Goal: Task Accomplishment & Management: Complete application form

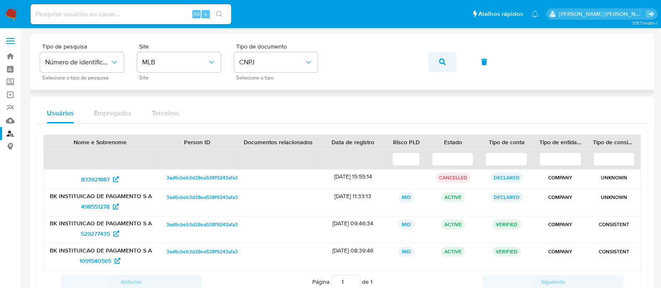
click at [437, 67] on button "button" at bounding box center [442, 62] width 28 height 20
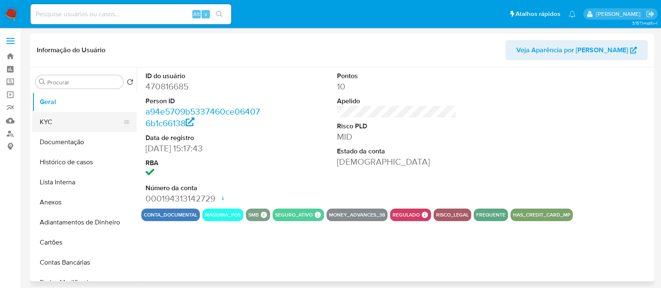
select select "10"
click at [87, 115] on button "KYC" at bounding box center [81, 122] width 98 height 20
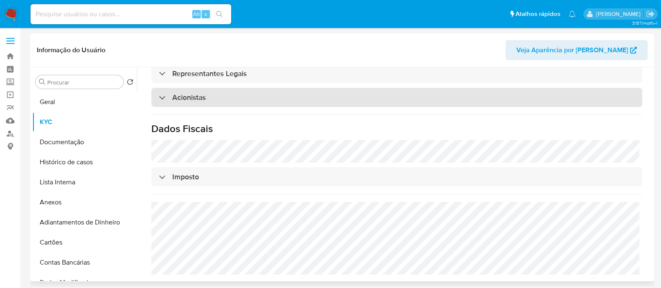
click at [229, 94] on div "Acionistas" at bounding box center [396, 97] width 491 height 19
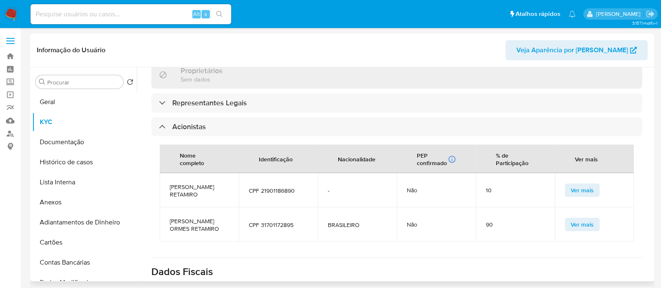
scroll to position [524, 0]
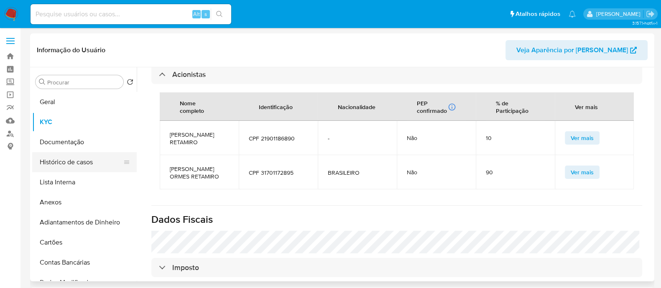
click at [69, 166] on button "Histórico de casos" at bounding box center [81, 162] width 98 height 20
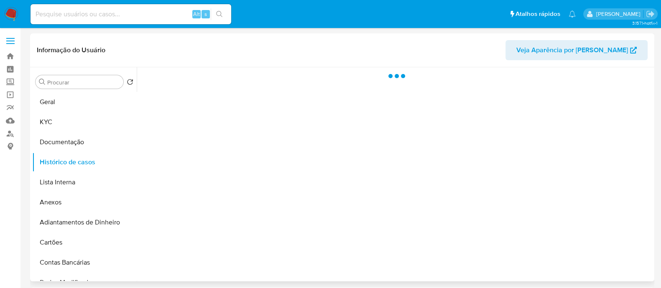
scroll to position [0, 0]
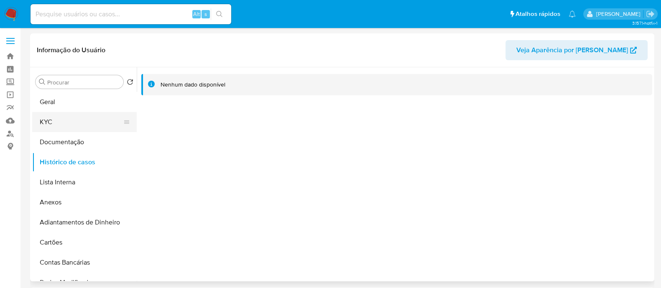
click at [69, 131] on button "KYC" at bounding box center [81, 122] width 98 height 20
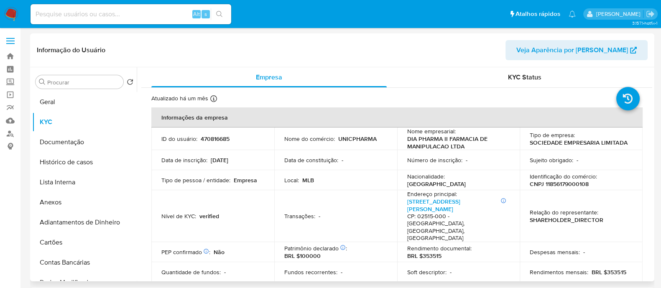
click at [564, 181] on p "CNPJ 11856179000108" at bounding box center [558, 184] width 59 height 8
copy p "11856179000108"
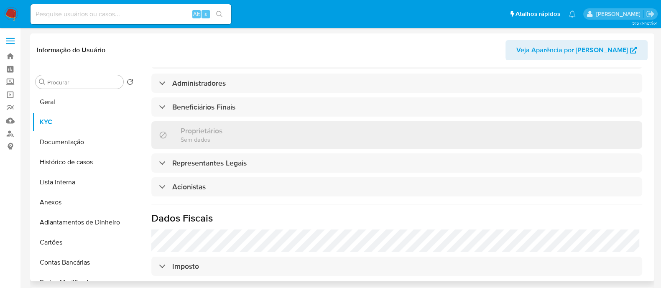
scroll to position [417, 0]
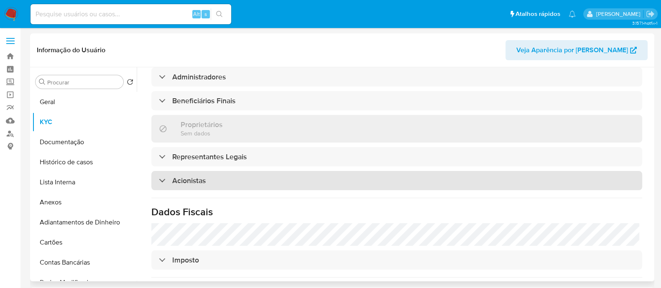
click at [242, 171] on div "Acionistas" at bounding box center [396, 180] width 491 height 19
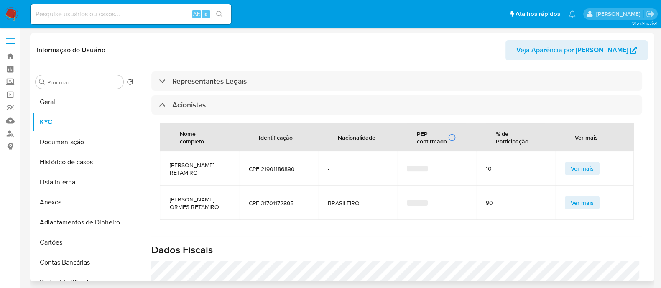
scroll to position [522, 0]
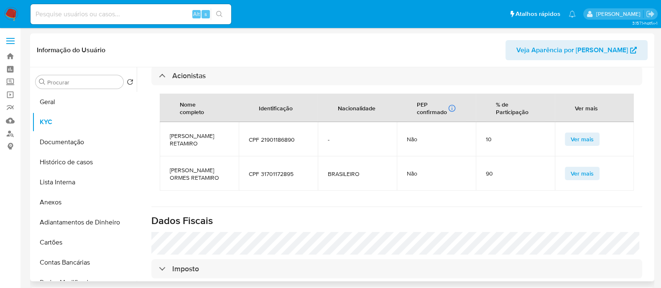
click at [202, 132] on span "SAMUEL ORMES RETAMIRO" at bounding box center [199, 139] width 59 height 15
copy span "SAMUEL ORMES RETAMIRO"
click at [186, 166] on span "JOAO ADRIEL ORMES RETAMIRO" at bounding box center [199, 173] width 59 height 15
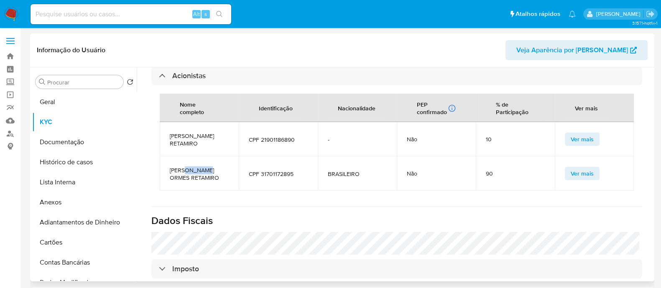
click at [186, 166] on span "JOAO ADRIEL ORMES RETAMIRO" at bounding box center [199, 173] width 59 height 15
copy span "JOAO ADRIEL ORMES RETAMIRO"
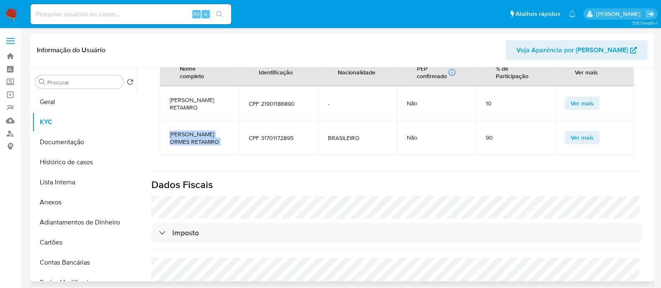
scroll to position [575, 0]
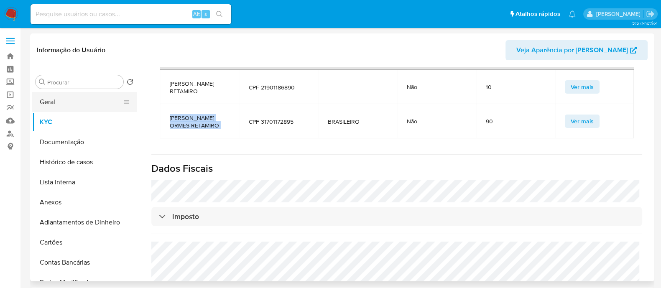
click at [84, 101] on button "Geral" at bounding box center [81, 102] width 98 height 20
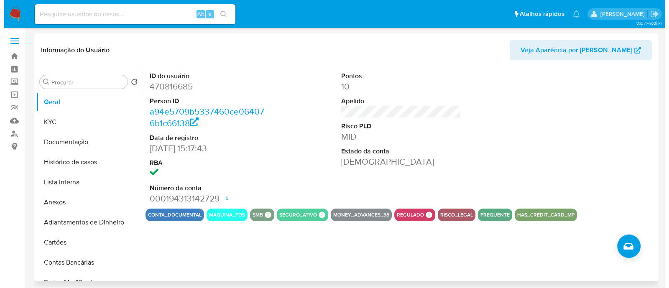
scroll to position [52, 0]
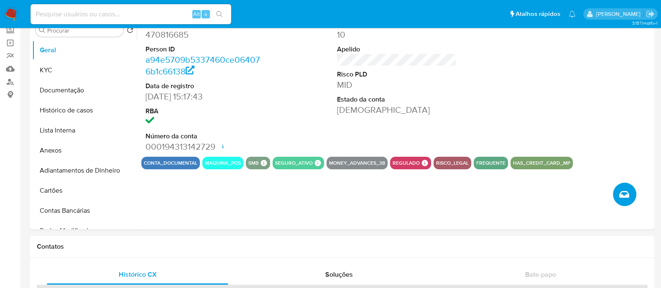
click at [625, 197] on icon "Criar caso manual" at bounding box center [624, 194] width 10 height 10
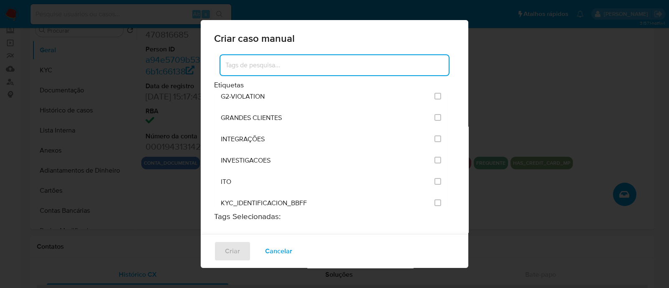
scroll to position [679, 0]
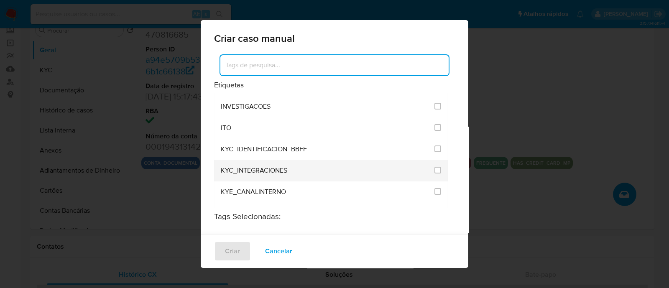
click at [439, 160] on li "KYC_INTEGRACIONES" at bounding box center [331, 170] width 234 height 21
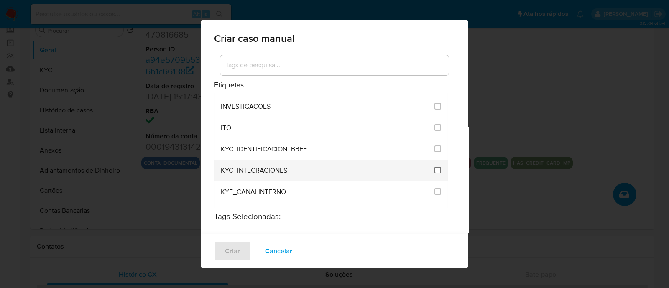
click at [434, 167] on input "2093" at bounding box center [437, 170] width 7 height 7
checkbox input "true"
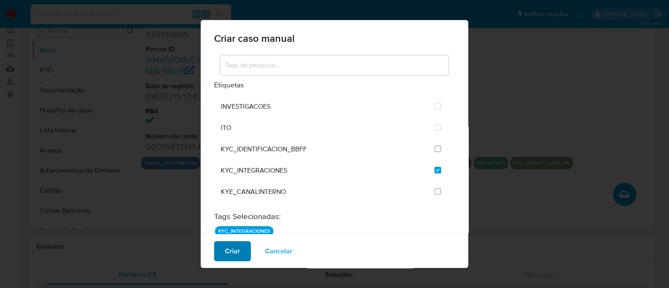
click at [242, 252] on button "Criar" at bounding box center [232, 251] width 37 height 20
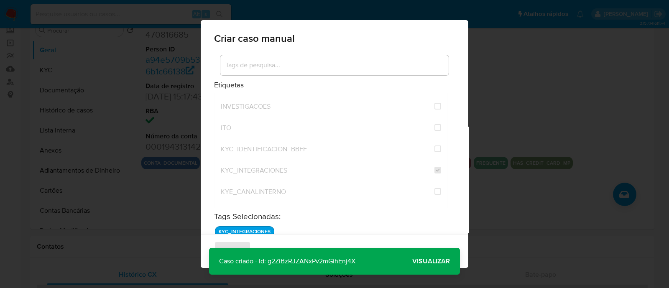
click at [435, 261] on span "Visualizar" at bounding box center [431, 261] width 38 height 0
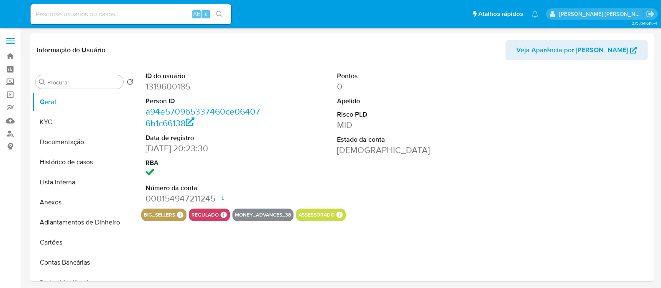
select select "10"
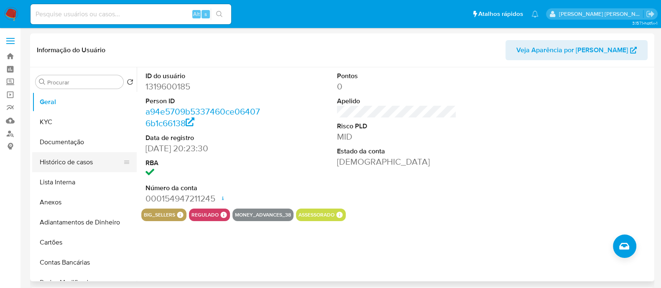
drag, startPoint x: 91, startPoint y: 158, endPoint x: 99, endPoint y: 158, distance: 8.4
click at [91, 158] on button "Histórico de casos" at bounding box center [81, 162] width 98 height 20
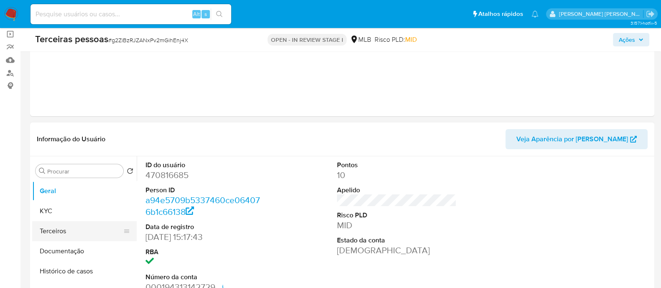
scroll to position [104, 0]
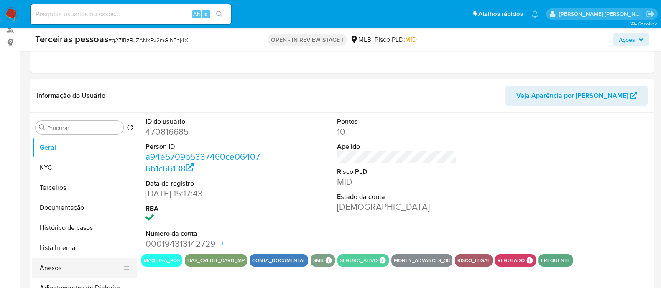
click at [71, 270] on button "Anexos" at bounding box center [81, 268] width 98 height 20
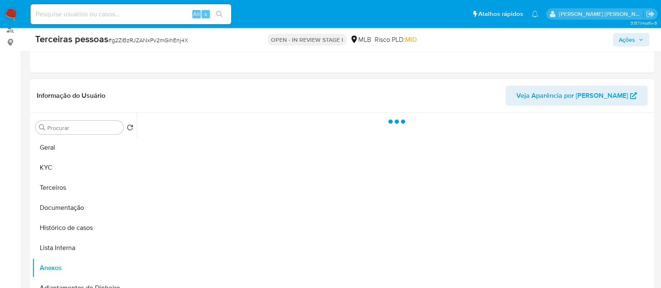
select select "10"
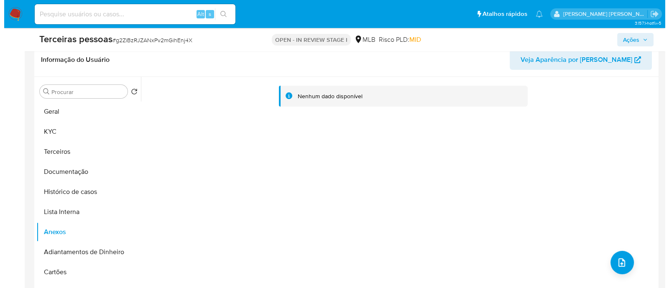
scroll to position [157, 0]
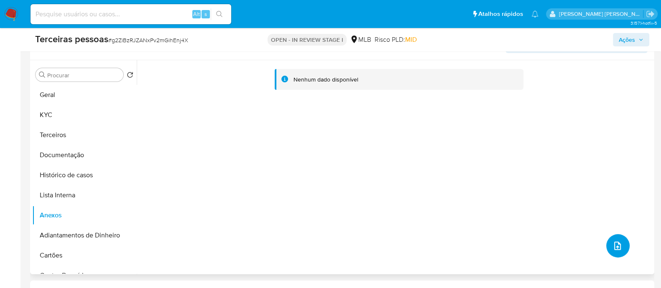
click at [606, 247] on button "upload-file" at bounding box center [617, 245] width 23 height 23
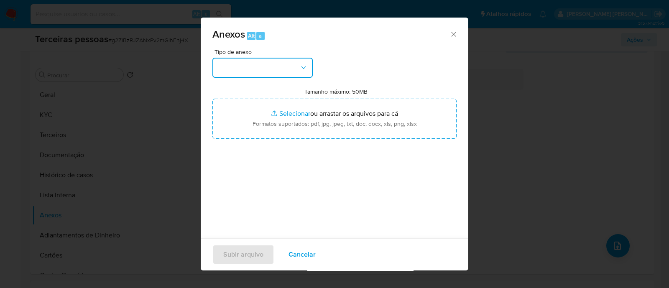
click at [252, 58] on button "button" at bounding box center [262, 68] width 100 height 20
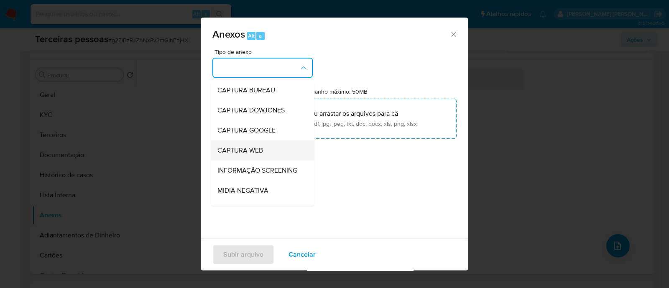
scroll to position [129, 0]
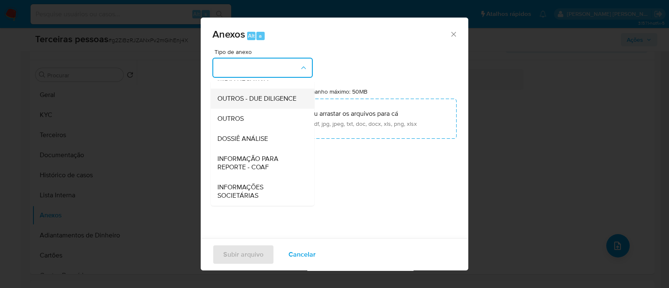
click at [243, 100] on span "OUTROS - DUE DILIGENCE" at bounding box center [256, 98] width 79 height 8
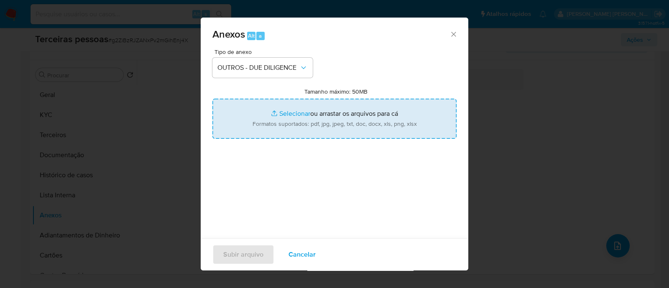
click at [329, 120] on input "Tamanho máximo: 50MB Selecionar arquivos" at bounding box center [334, 119] width 244 height 40
type input "C:\fakepath\JOAO ADRIEL ORMES RETAMIRO softon.pdf"
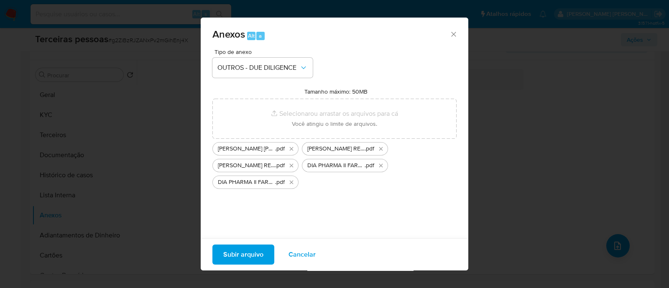
click at [249, 257] on span "Subir arquivo" at bounding box center [243, 254] width 40 height 18
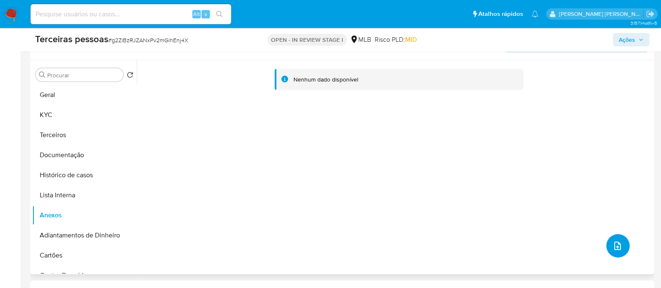
click at [612, 244] on icon "upload-file" at bounding box center [617, 246] width 10 height 10
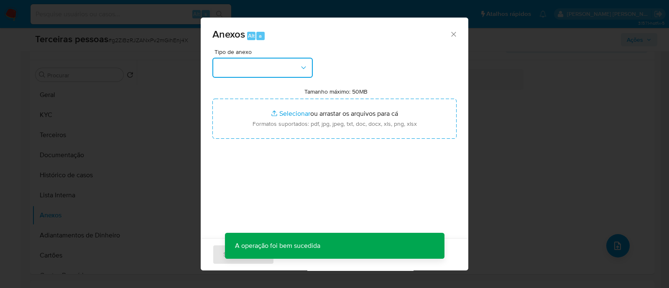
click at [237, 66] on button "button" at bounding box center [262, 68] width 100 height 20
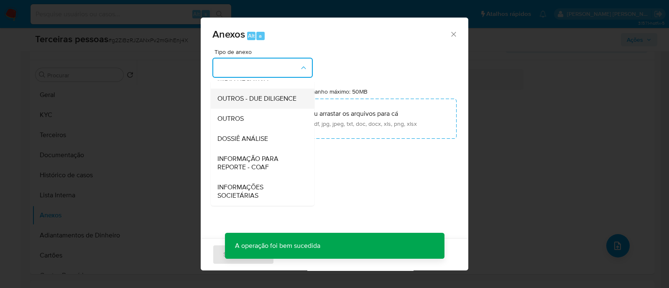
click at [244, 94] on span "OUTROS - DUE DILIGENCE" at bounding box center [256, 98] width 79 height 8
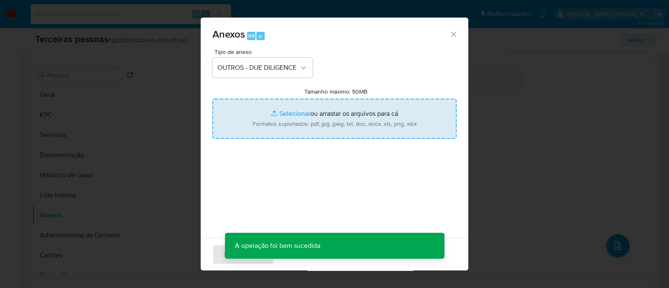
click at [339, 106] on input "Tamanho máximo: 50MB Selecionar arquivos" at bounding box center [334, 119] width 244 height 40
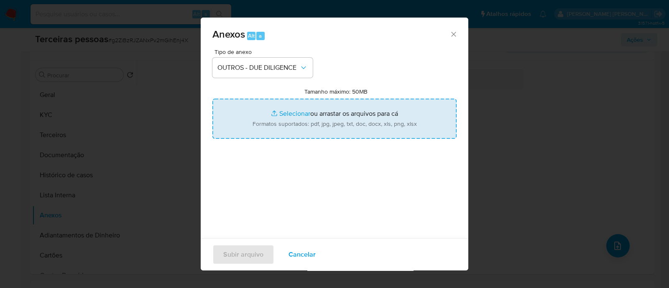
type input "C:\fakepath\Matriz de Risco - DIA PHARMA II FARMACIA DE MANIPULACAO LTDA.pdf"
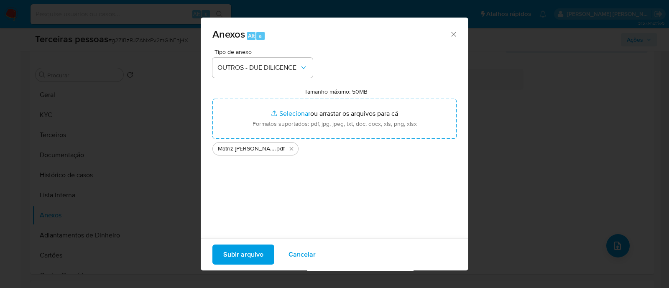
click at [228, 254] on span "Subir arquivo" at bounding box center [243, 254] width 40 height 18
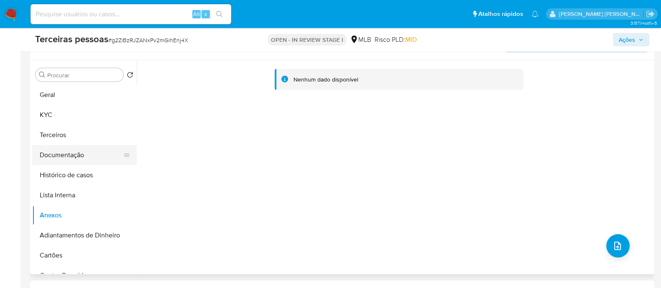
click at [65, 158] on button "Documentação" at bounding box center [81, 155] width 98 height 20
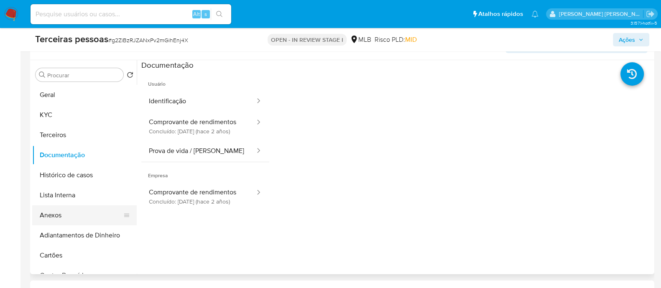
click at [62, 212] on button "Anexos" at bounding box center [81, 215] width 98 height 20
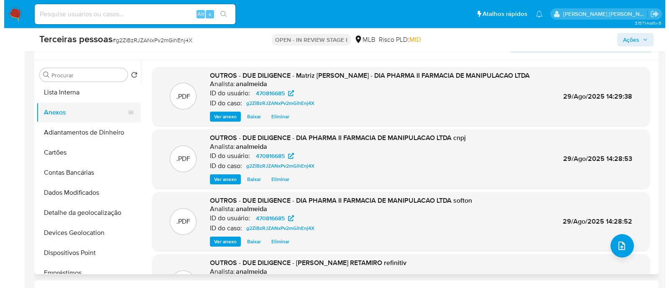
scroll to position [104, 0]
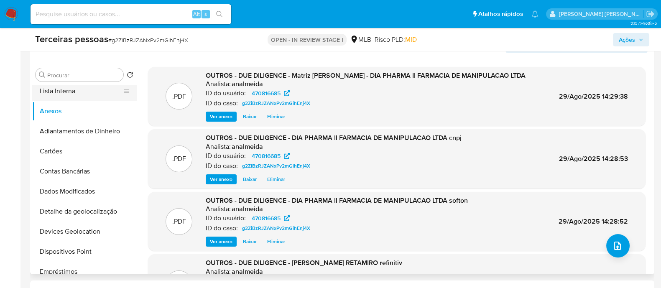
click at [81, 90] on button "Lista Interna" at bounding box center [81, 91] width 98 height 20
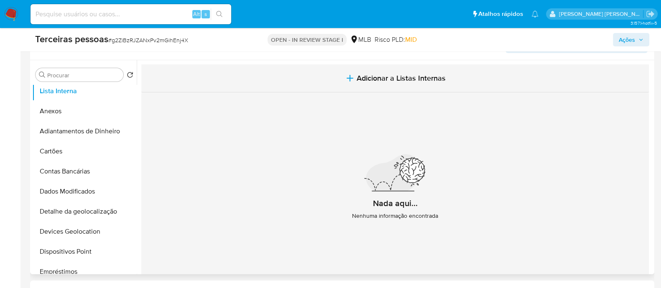
click at [470, 89] on button "Adicionar a Listas Internas" at bounding box center [394, 78] width 507 height 28
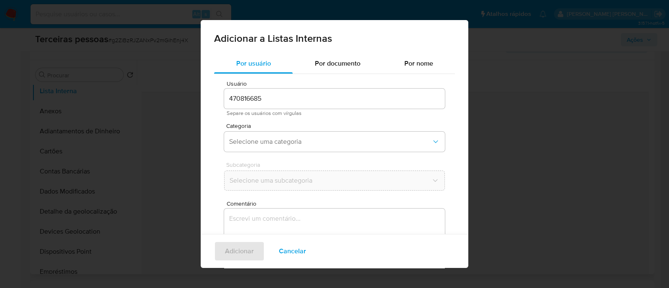
click at [287, 130] on div "Categoria Selecione uma categoria" at bounding box center [334, 139] width 221 height 32
click at [287, 142] on span "Selecione uma categoria" at bounding box center [330, 141] width 202 height 8
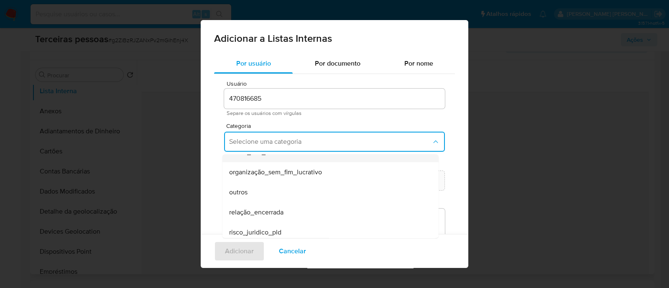
scroll to position [217, 0]
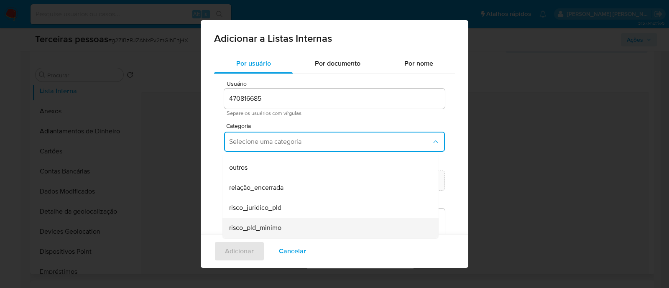
click at [290, 228] on div "risco_pld_minimo" at bounding box center [328, 228] width 198 height 20
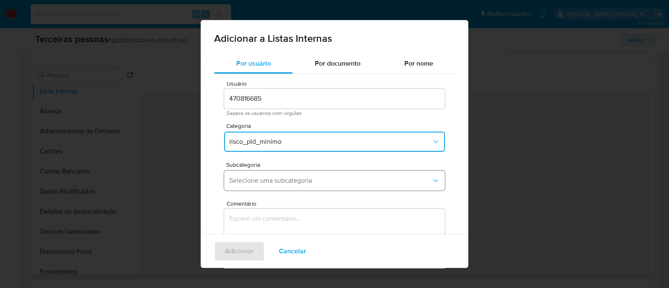
click at [283, 183] on span "Selecione uma subcategoria" at bounding box center [330, 180] width 202 height 8
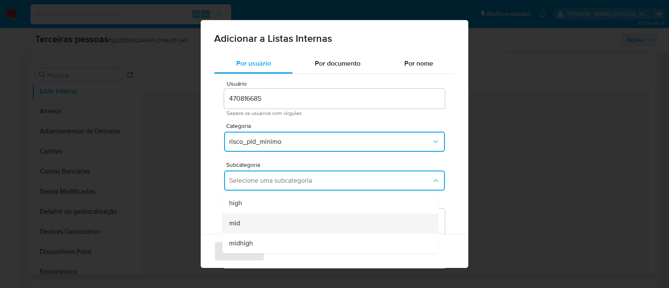
click at [291, 226] on div "mid" at bounding box center [328, 223] width 198 height 20
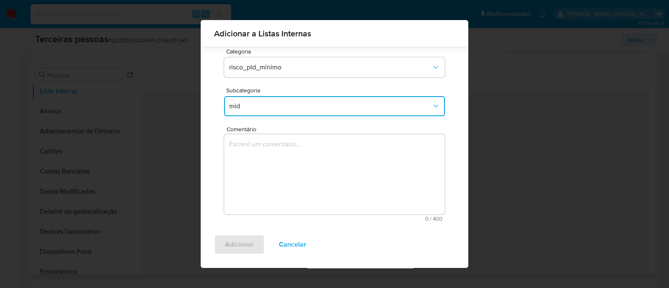
scroll to position [68, 0]
click at [327, 201] on textarea "Comentário" at bounding box center [334, 174] width 221 height 80
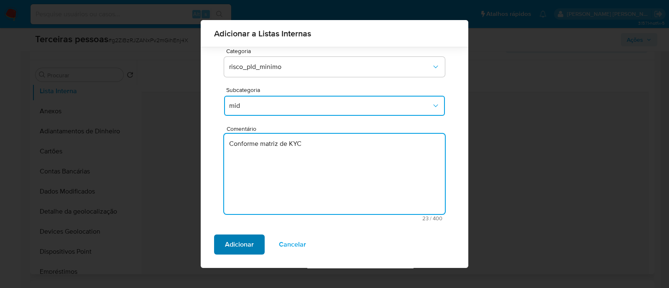
type textarea "Conforme matriz de KYC"
click at [236, 244] on span "Adicionar" at bounding box center [239, 244] width 29 height 18
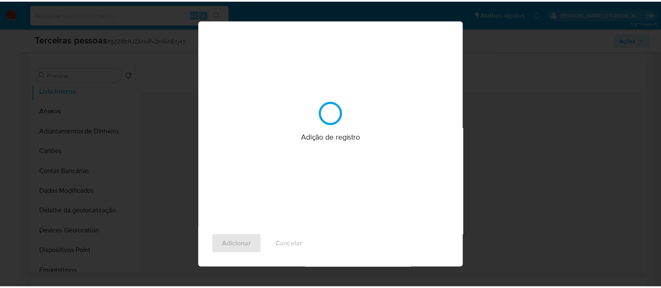
scroll to position [0, 0]
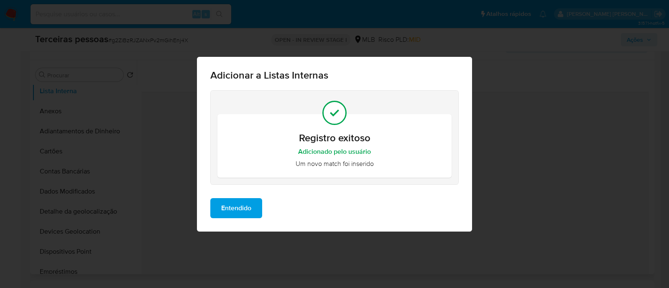
click at [230, 199] on span "Entendido" at bounding box center [236, 208] width 30 height 18
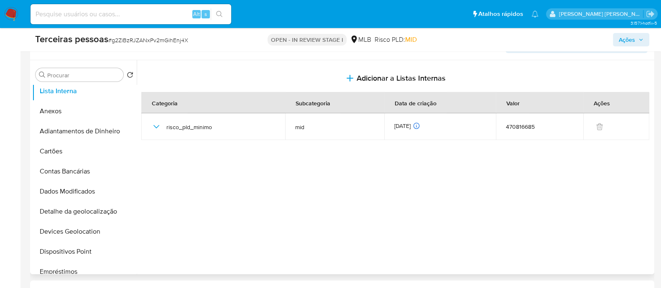
click at [637, 43] on span "Ações" at bounding box center [631, 40] width 25 height 12
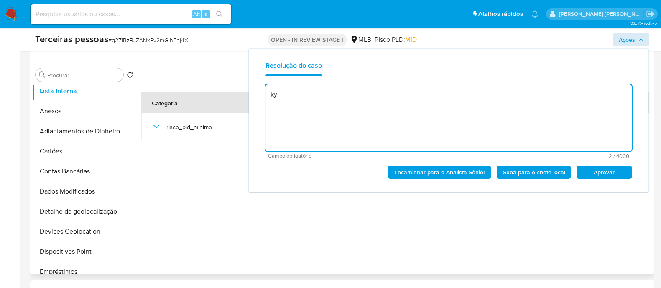
type textarea "k"
click at [593, 175] on span "Aprovar" at bounding box center [603, 172] width 43 height 12
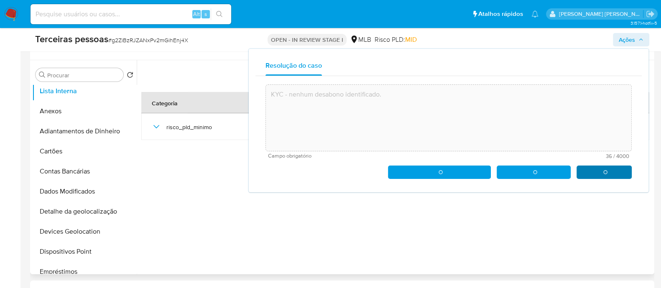
type textarea "KYC - nenhum desabono identificado."
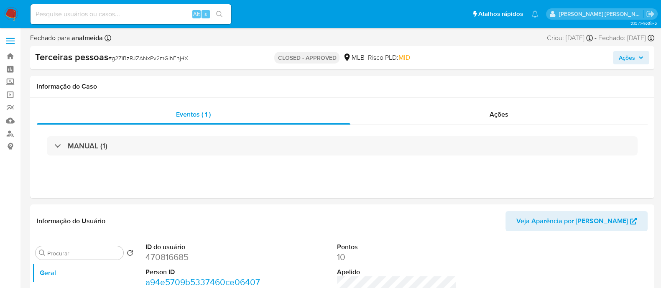
select select "10"
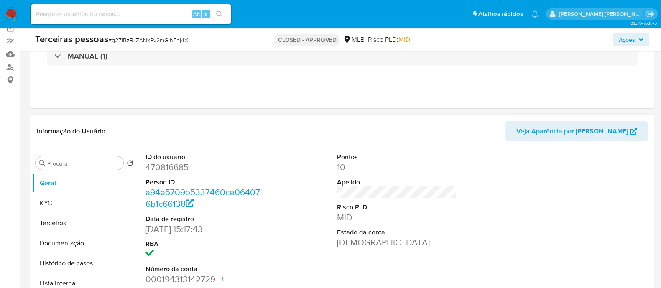
scroll to position [104, 0]
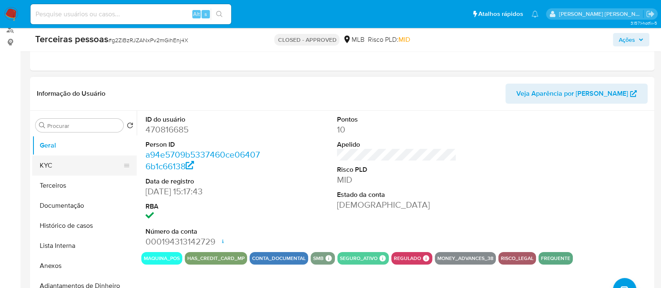
click at [49, 168] on button "KYC" at bounding box center [81, 165] width 98 height 20
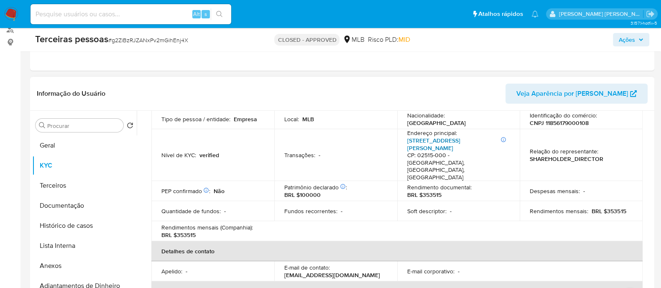
click at [430, 143] on link "[STREET_ADDRESS][PERSON_NAME]" at bounding box center [433, 144] width 53 height 16
click at [57, 268] on button "Anexos" at bounding box center [81, 266] width 98 height 20
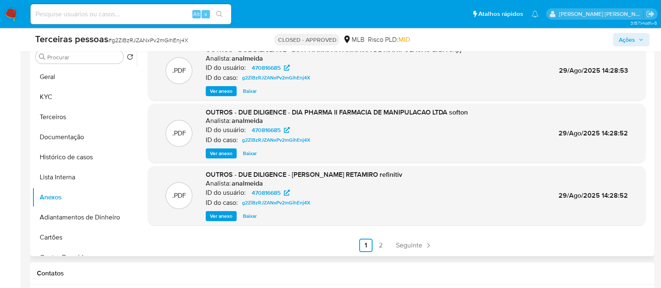
scroll to position [209, 0]
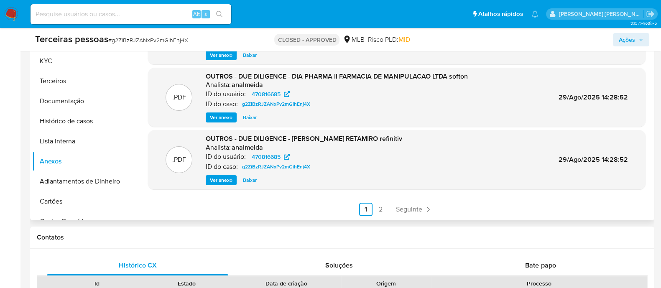
click at [389, 210] on ul "Anterior 1 2 Seguinte" at bounding box center [396, 209] width 497 height 13
click at [381, 209] on link "2" at bounding box center [380, 209] width 13 height 13
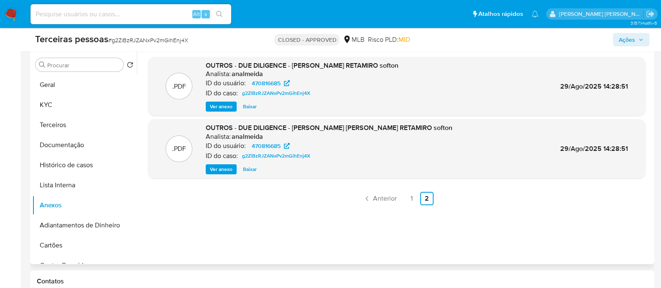
scroll to position [104, 0]
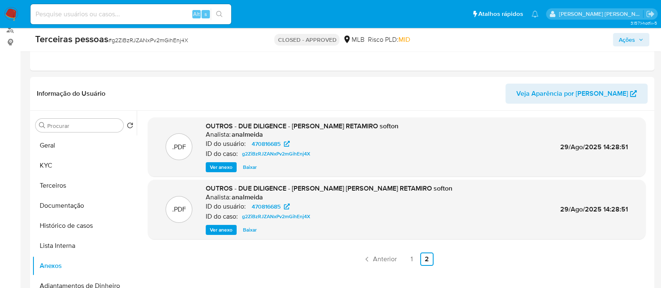
click at [618, 43] on button "Ações" at bounding box center [631, 39] width 36 height 13
